Goal: Task Accomplishment & Management: Use online tool/utility

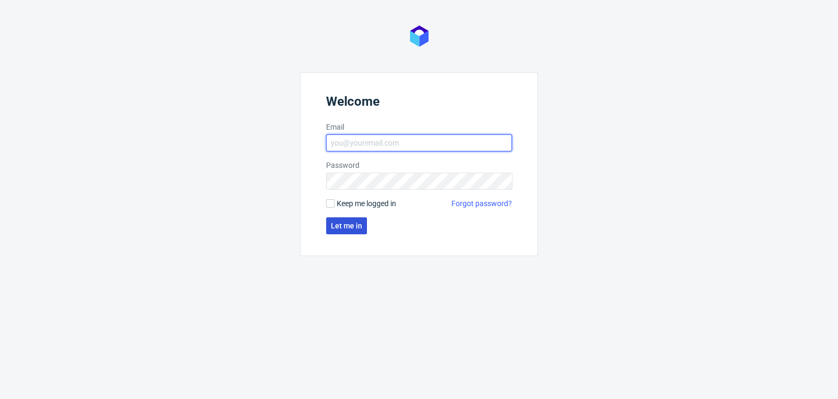
type input "[EMAIL_ADDRESS][DOMAIN_NAME]"
click at [354, 219] on button "Let me in" at bounding box center [346, 225] width 41 height 17
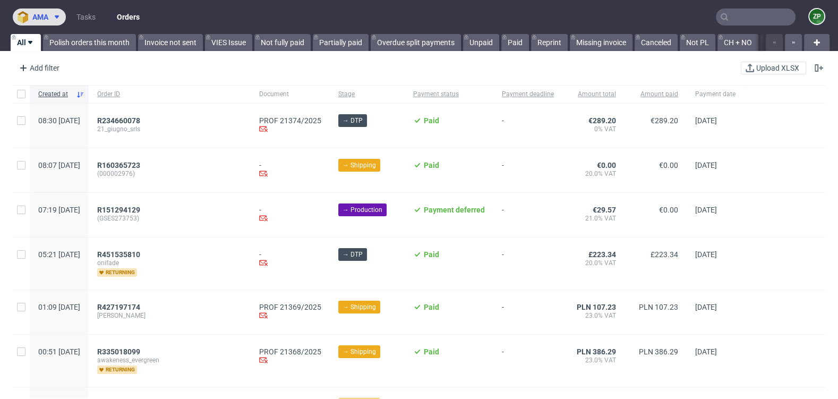
click at [46, 18] on span "ama" at bounding box center [40, 16] width 16 height 7
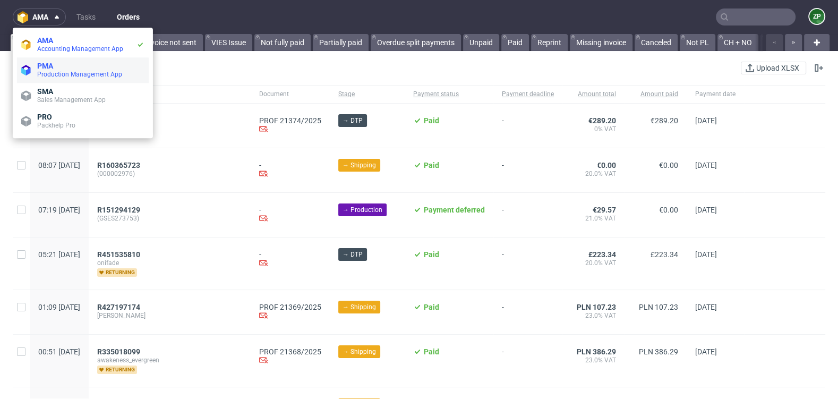
click at [40, 74] on span "Production Management App" at bounding box center [79, 74] width 85 height 7
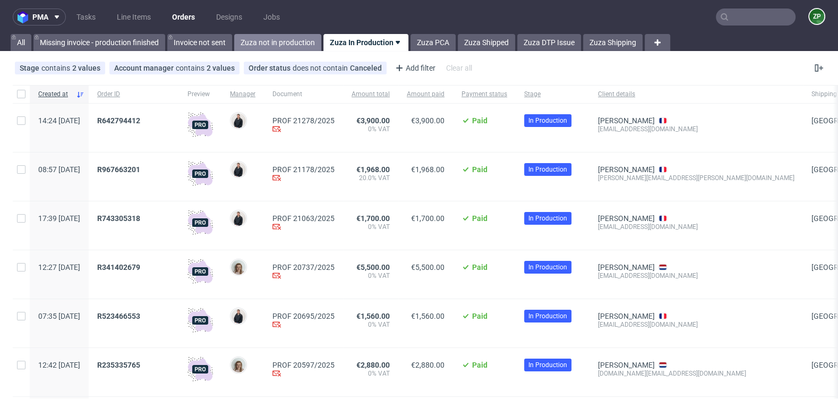
click at [281, 38] on link "Zuza not in production" at bounding box center [277, 42] width 87 height 17
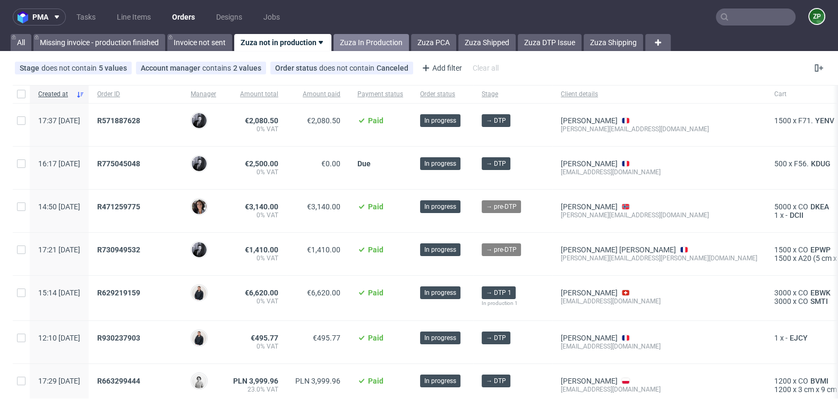
click at [365, 44] on link "Zuza In Production" at bounding box center [371, 42] width 75 height 17
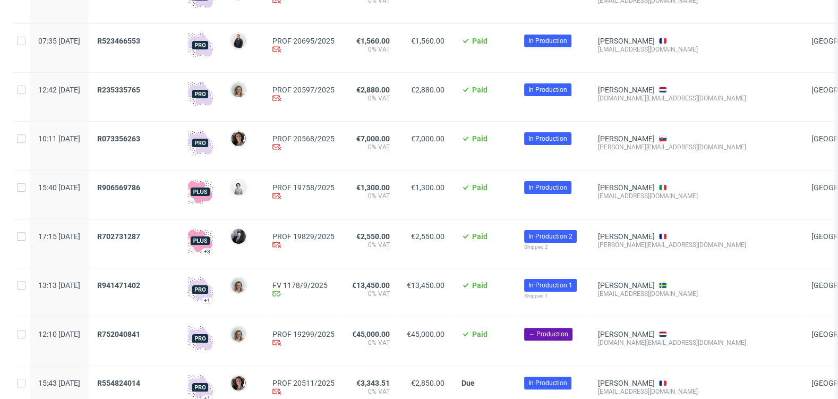
scroll to position [131, 0]
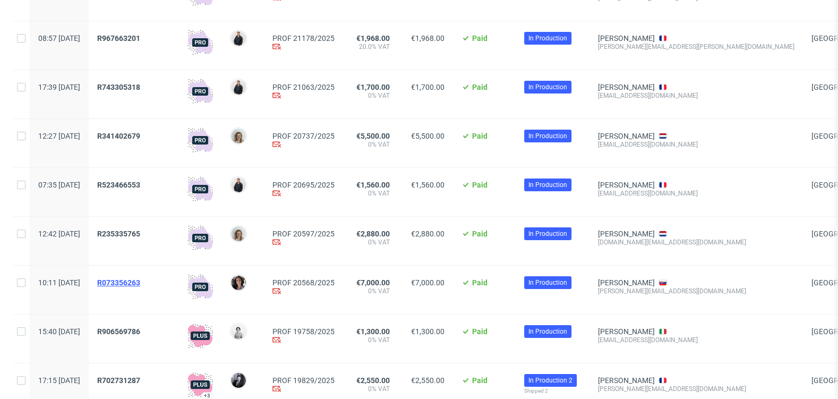
click at [140, 281] on span "R073356263" at bounding box center [118, 282] width 43 height 8
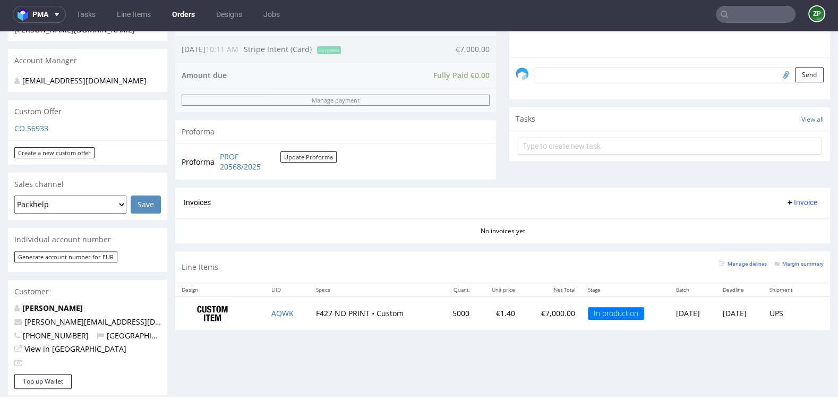
scroll to position [311, 0]
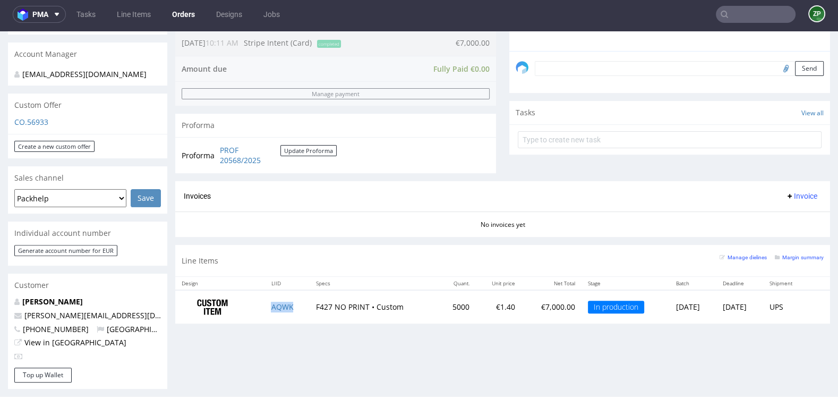
click at [279, 309] on td "AQWK" at bounding box center [287, 306] width 45 height 33
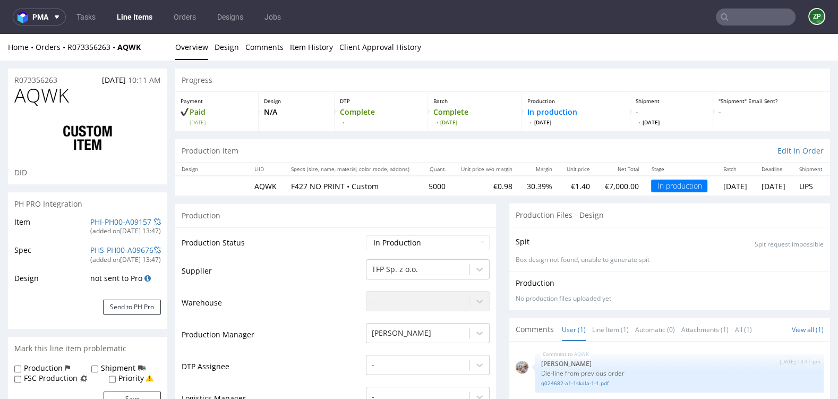
select select "in_progress"
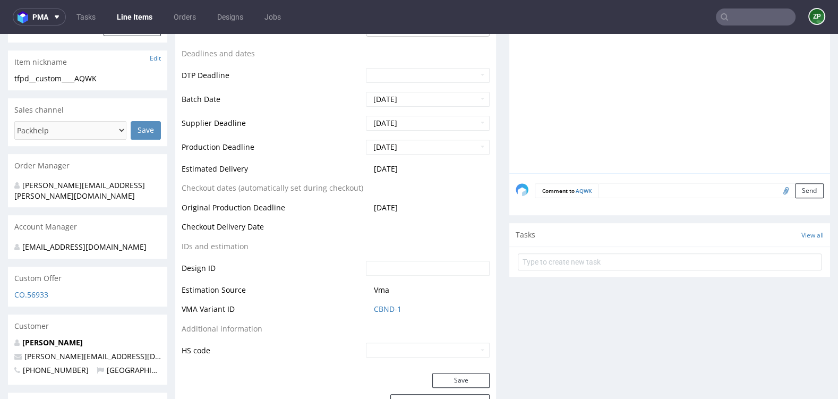
scroll to position [374, 0]
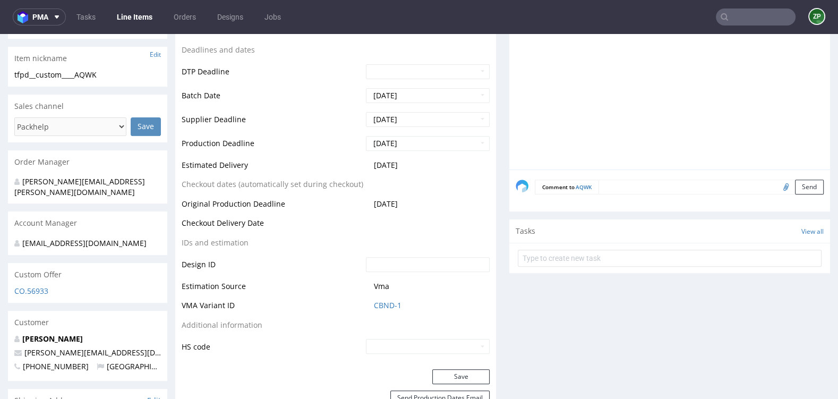
click at [40, 286] on div "CO.56933" at bounding box center [87, 294] width 159 height 17
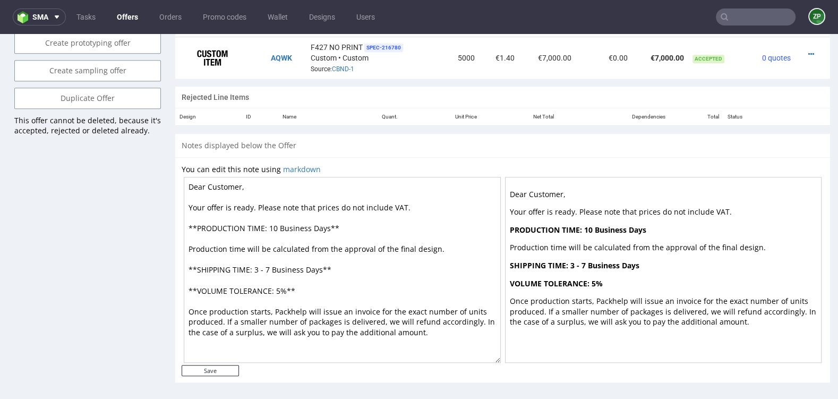
scroll to position [3, 0]
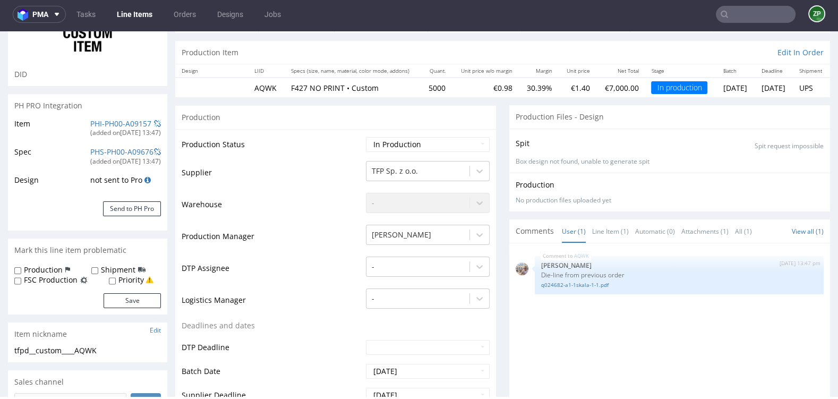
select select "in_progress"
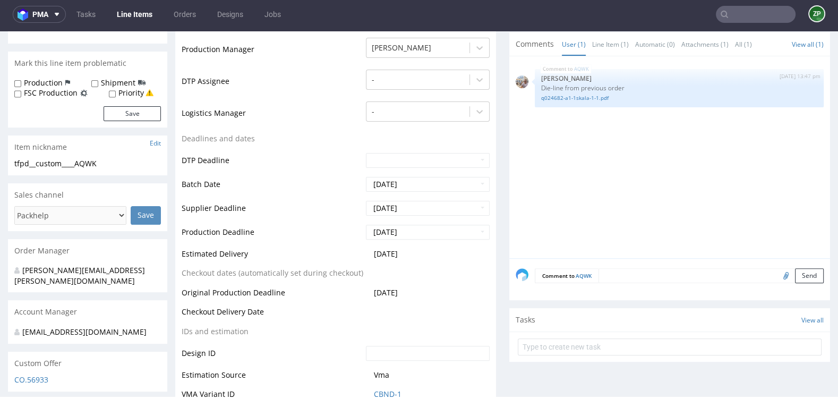
scroll to position [369, 0]
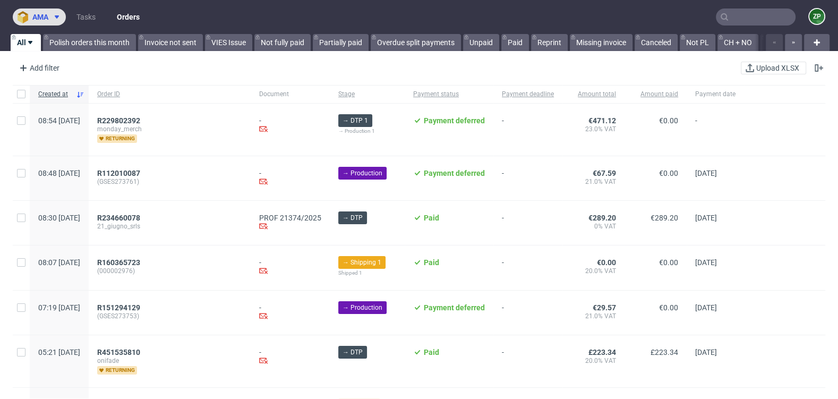
click at [40, 23] on button "ama" at bounding box center [39, 16] width 53 height 17
